Goal: Information Seeking & Learning: Learn about a topic

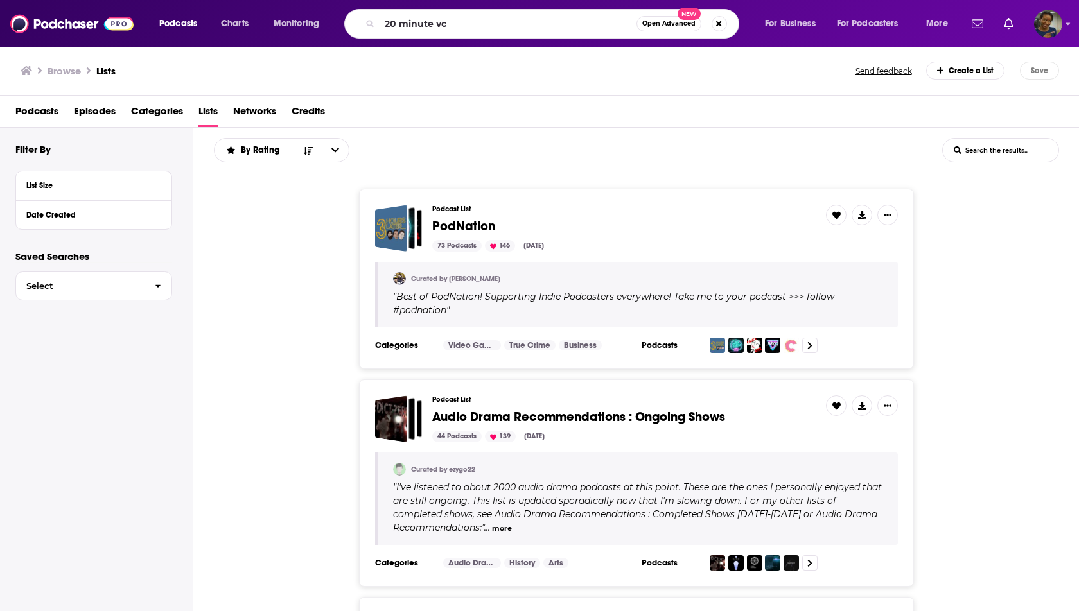
type input "20 minute vc"
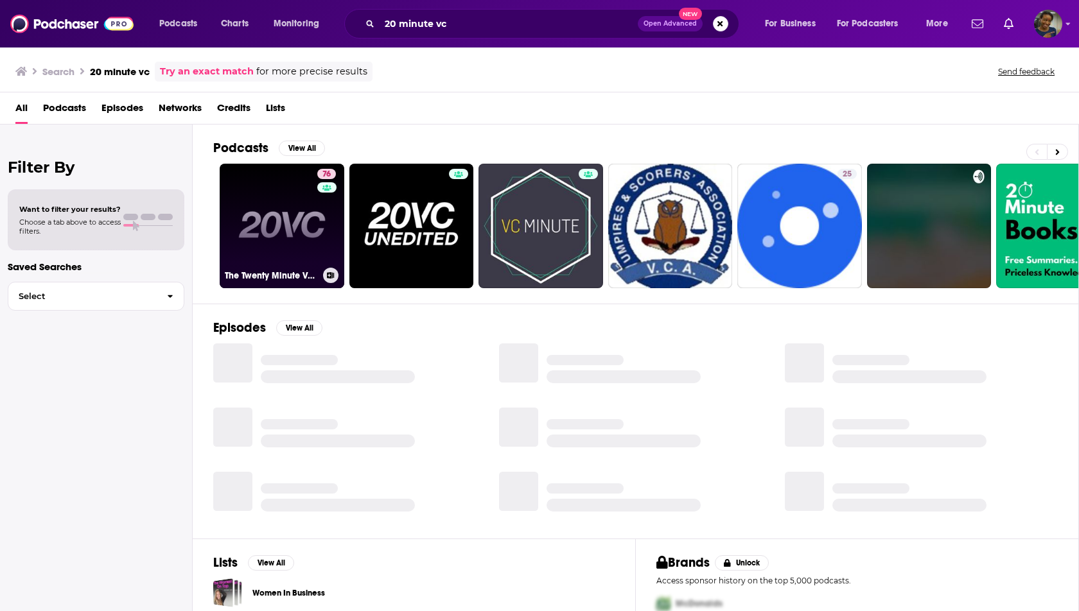
click at [299, 252] on link "76 The Twenty Minute VC (20VC): Venture Capital | Startup Funding | The Pitch" at bounding box center [282, 226] width 125 height 125
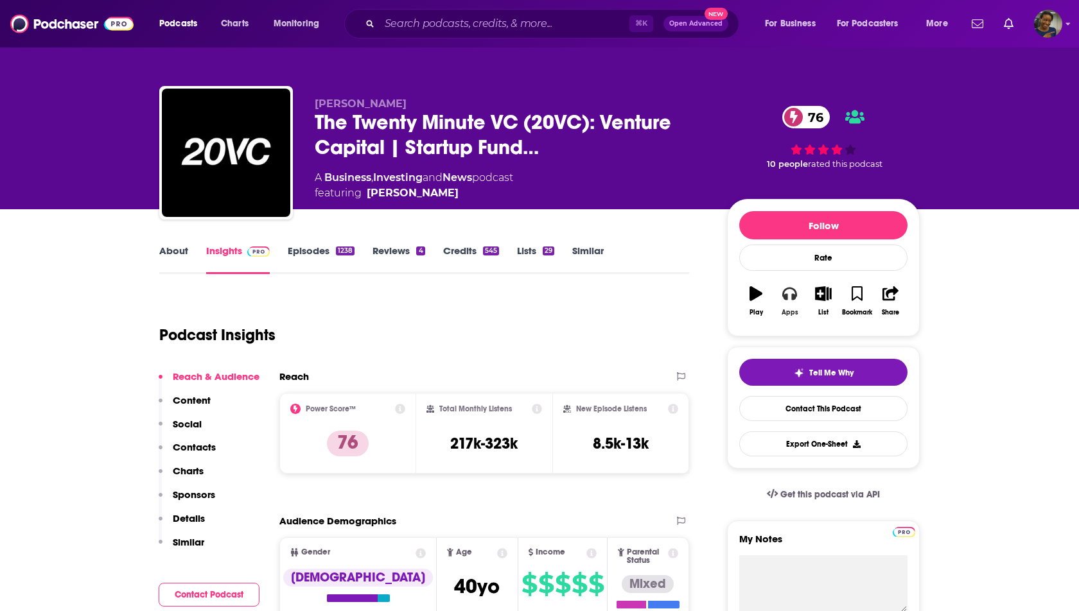
click at [796, 309] on div "Apps" at bounding box center [789, 313] width 17 height 8
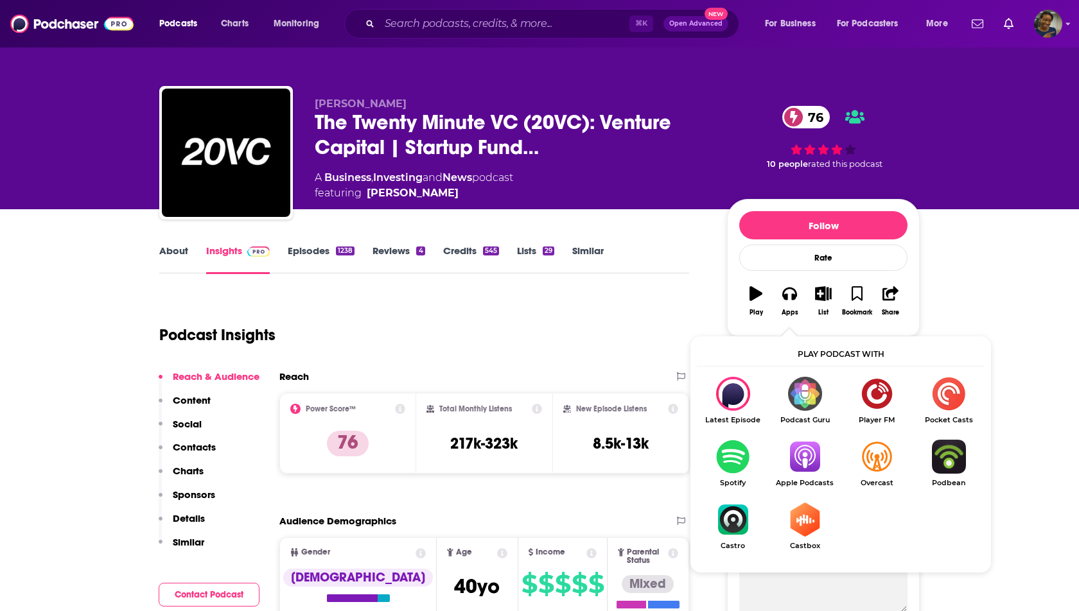
click at [791, 450] on img "Show Listen On dropdown" at bounding box center [805, 457] width 72 height 34
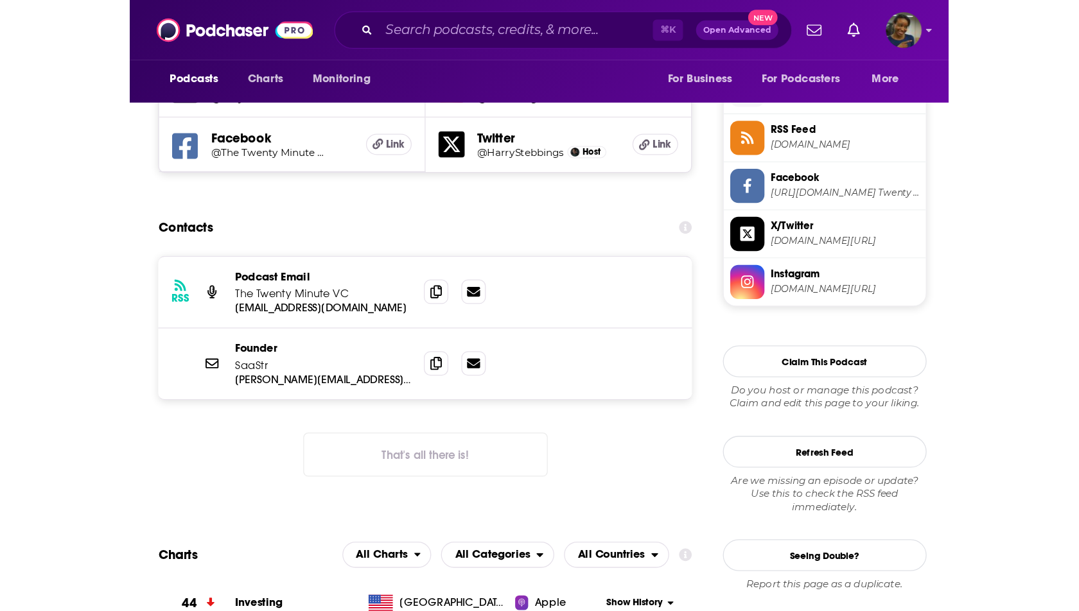
scroll to position [1144, 0]
